Goal: Transaction & Acquisition: Purchase product/service

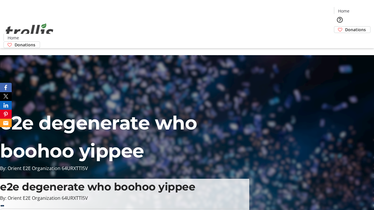
click at [357, 9] on span "Sign Up" at bounding box center [359, 8] width 17 height 7
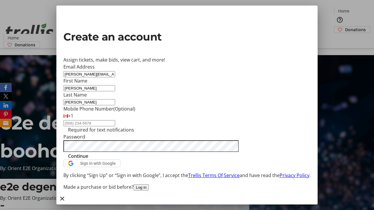
click at [88, 160] on span "Continue" at bounding box center [78, 156] width 20 height 7
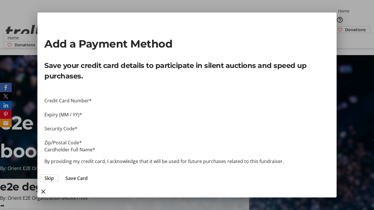
click at [54, 175] on span "Skip" at bounding box center [48, 178] width 9 height 7
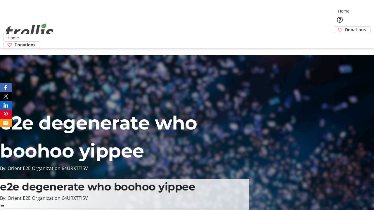
click at [345, 27] on span "Donations" at bounding box center [355, 30] width 21 height 6
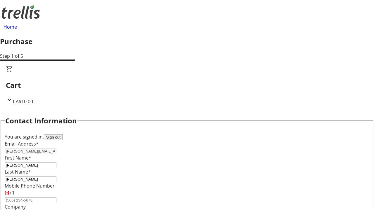
select select "BC"
select select "CA"
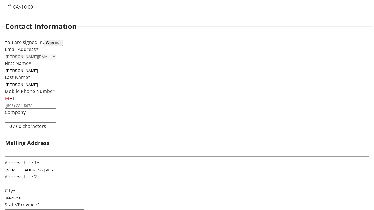
type input "V1Y 0C2"
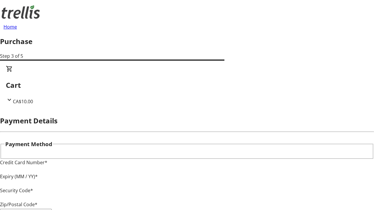
type input "V1Y 0C2"
